Goal: Navigation & Orientation: Understand site structure

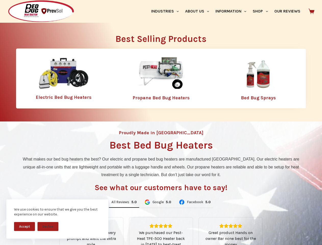
click at [161, 122] on div "Proudly Made in [GEOGRAPHIC_DATA] Best Bed Bug Heaters What makes our bed bug h…" at bounding box center [161, 218] width 322 height 194
click at [24, 226] on button "Accept" at bounding box center [24, 226] width 21 height 9
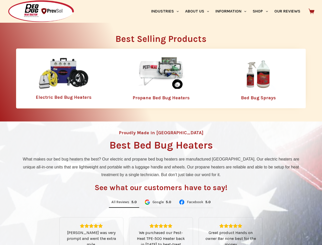
click at [48, 226] on button "Decline" at bounding box center [47, 229] width 21 height 9
click at [167, 11] on link "Industries" at bounding box center [165, 11] width 34 height 23
click at [199, 11] on link "About Us" at bounding box center [197, 11] width 30 height 23
click at [233, 11] on link "Information" at bounding box center [230, 11] width 37 height 23
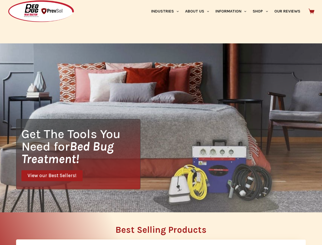
click at [262, 11] on link "Shop" at bounding box center [259, 11] width 21 height 23
click at [124, 202] on div "Get The Tools You Need for Bed Bug Treatment! View our Best Sellers!" at bounding box center [161, 127] width 322 height 169
click at [157, 202] on div "Get The Tools You Need for Bed Bug Treatment! View our Best Sellers!" at bounding box center [161, 127] width 322 height 169
